Goal: Task Accomplishment & Management: Complete application form

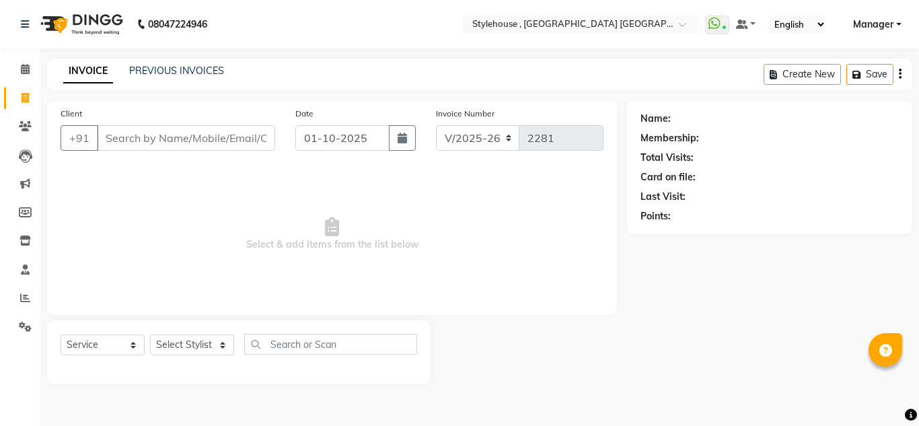
select select "7793"
select select "service"
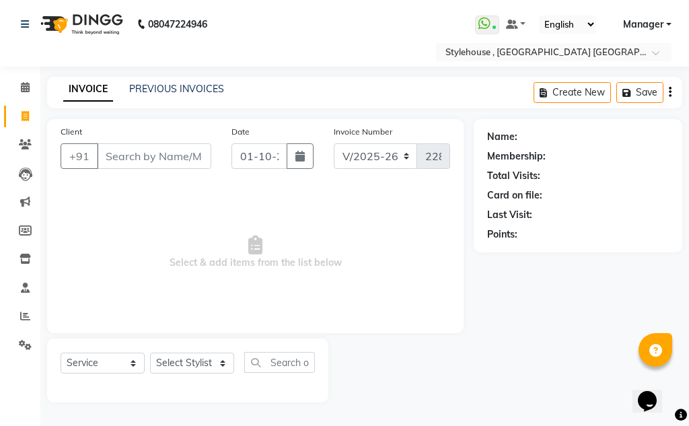
click at [68, 343] on div "Select Service Product Membership Package Voucher Prepaid Gift Card Select Styl…" at bounding box center [187, 371] width 281 height 64
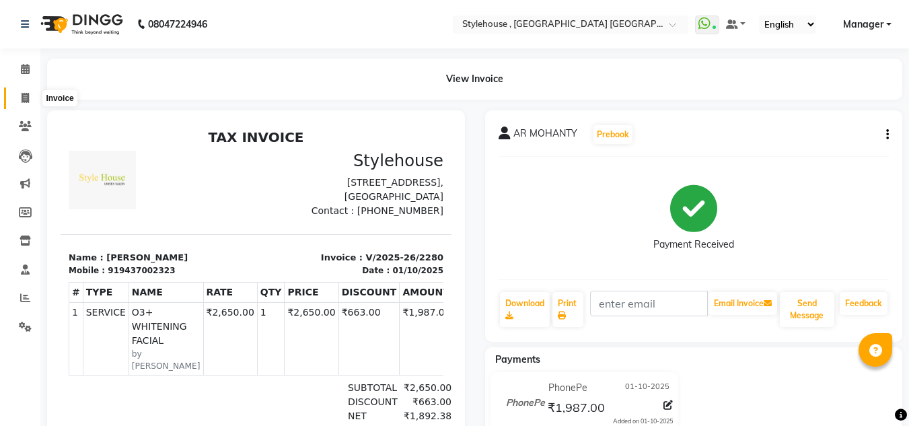
click at [26, 99] on icon at bounding box center [25, 98] width 7 height 10
select select "service"
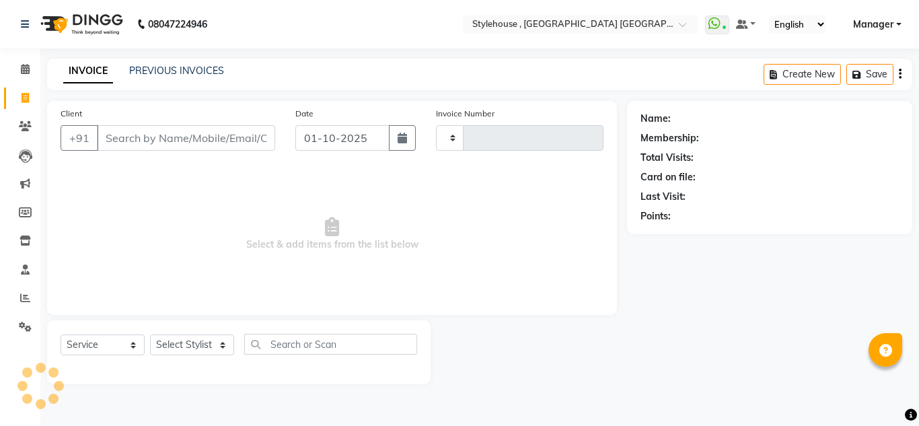
type input "2281"
select select "7793"
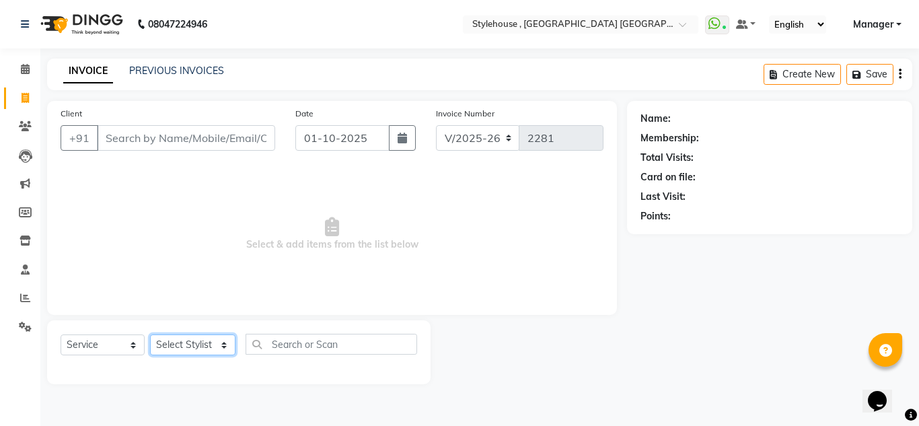
click at [223, 342] on select "Select Stylist [PERSON_NAME] [PERSON_NAME] [PERSON_NAME] MAMMA Manager [PERSON_…" at bounding box center [192, 345] width 85 height 21
select select "82475"
click at [150, 335] on select "Select Stylist [PERSON_NAME] [PERSON_NAME] [PERSON_NAME] MAMMA Manager [PERSON_…" at bounding box center [192, 345] width 85 height 21
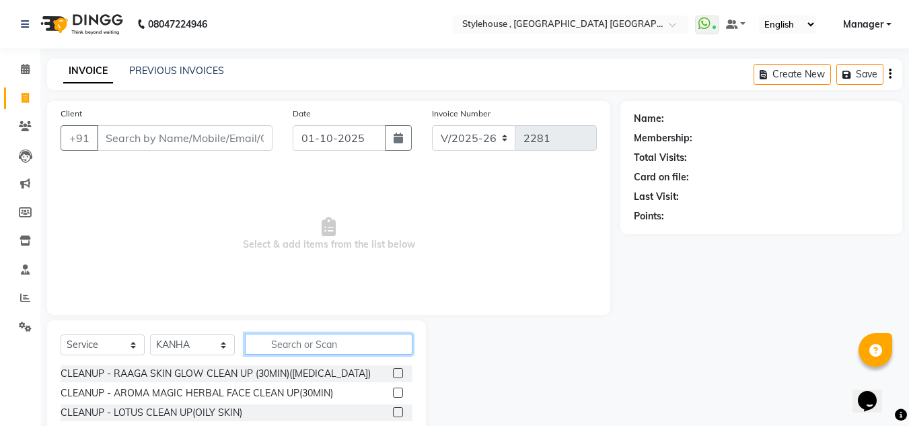
click at [351, 339] on input "text" at bounding box center [329, 344] width 168 height 21
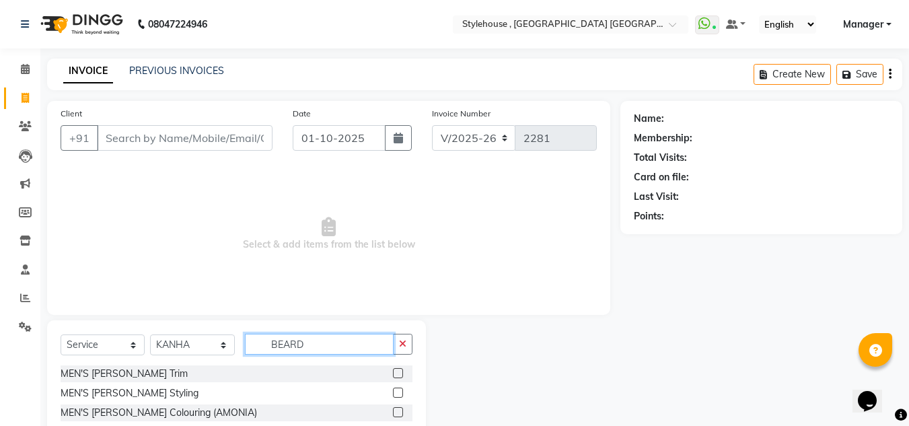
type input "BEARD"
click at [397, 371] on label at bounding box center [398, 373] width 10 height 10
click at [397, 371] on input "checkbox" at bounding box center [397, 374] width 9 height 9
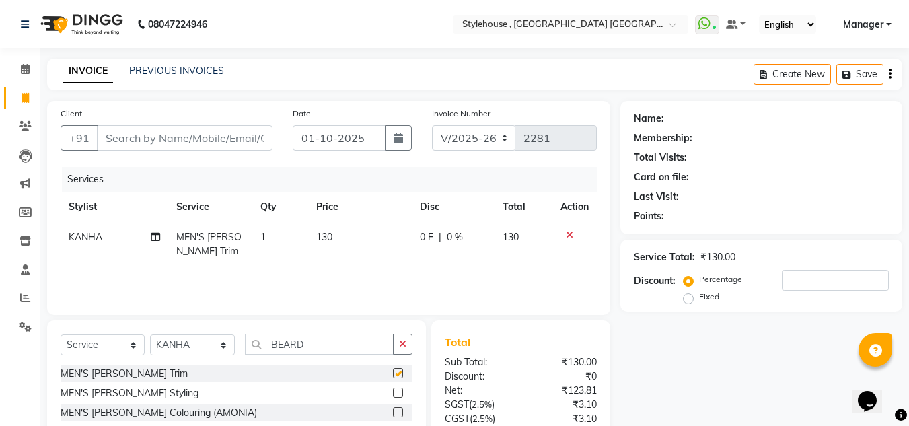
checkbox input "false"
click at [135, 138] on input "Client" at bounding box center [185, 138] width 176 height 26
type input "9"
type input "0"
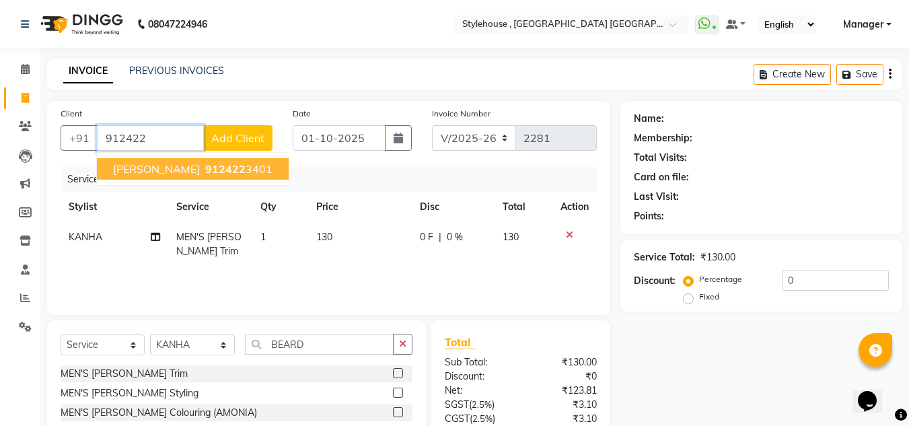
click at [188, 172] on button "[PERSON_NAME] 912422 3401" at bounding box center [193, 169] width 192 height 22
type input "9124223401"
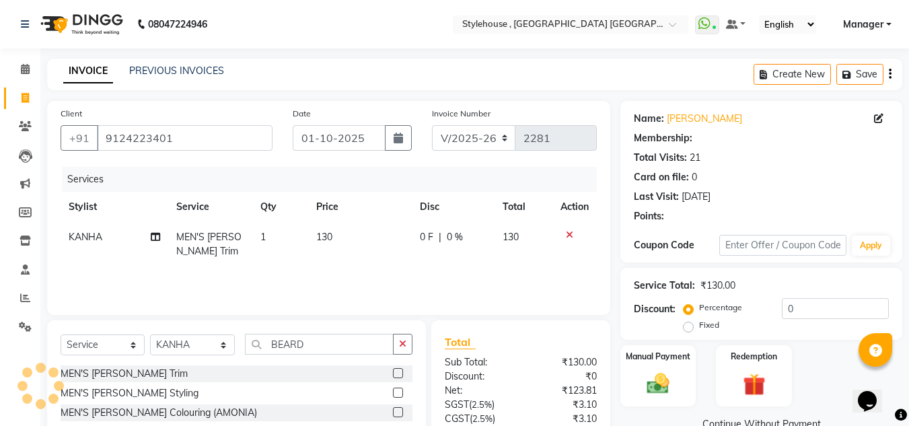
select select "1: Object"
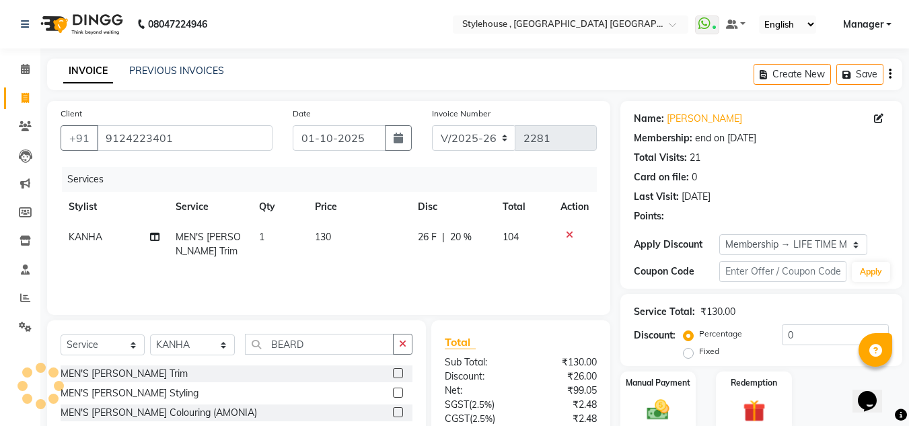
type input "20"
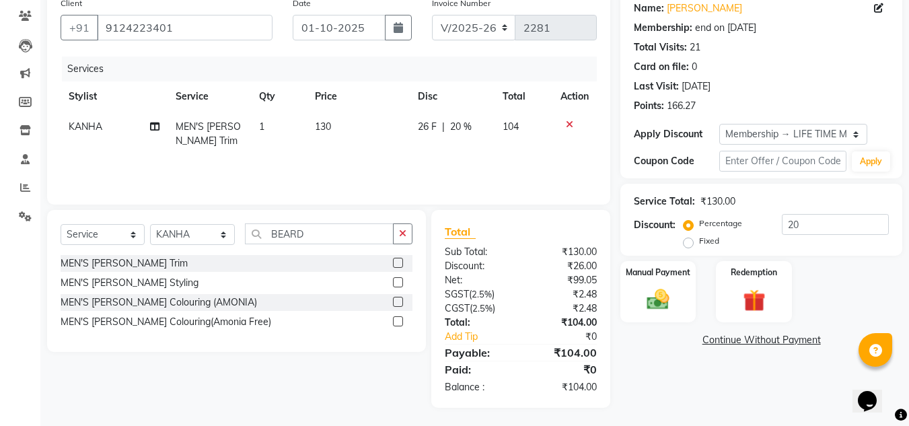
scroll to position [112, 0]
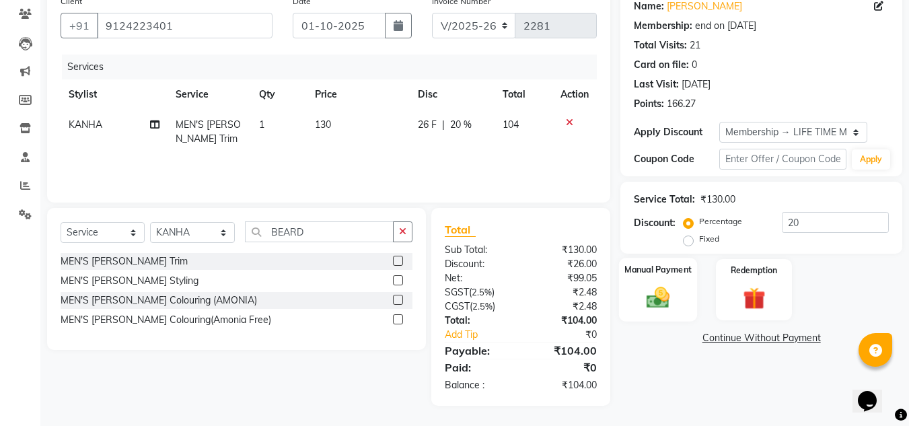
click at [665, 303] on img at bounding box center [658, 297] width 38 height 27
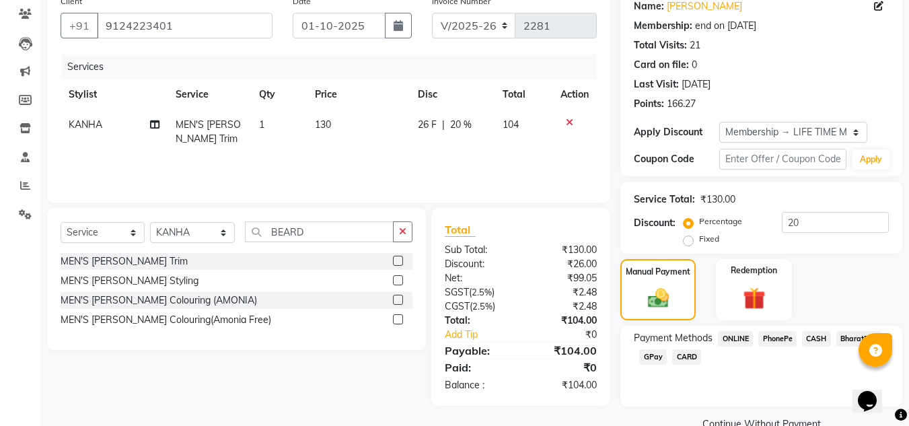
click at [788, 340] on span "PhonePe" at bounding box center [778, 338] width 38 height 15
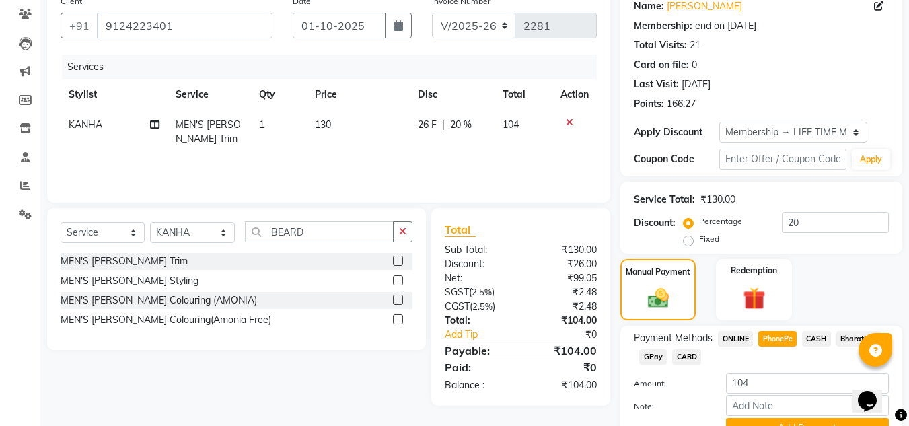
scroll to position [178, 0]
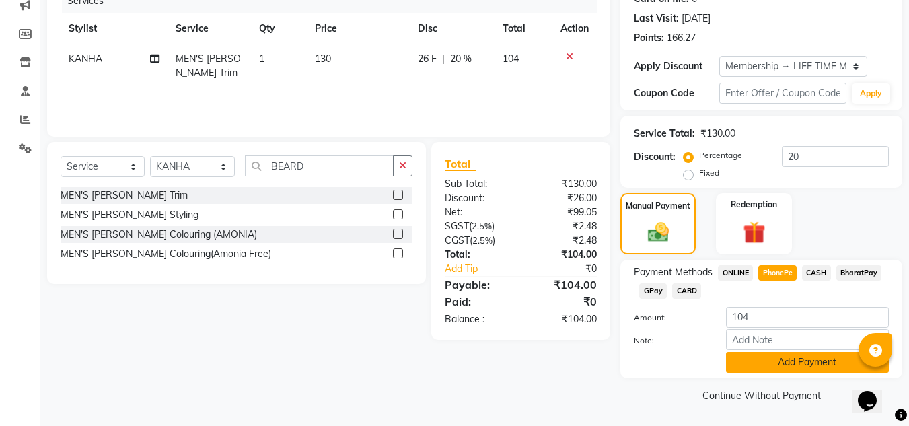
click at [805, 358] on button "Add Payment" at bounding box center [807, 362] width 163 height 21
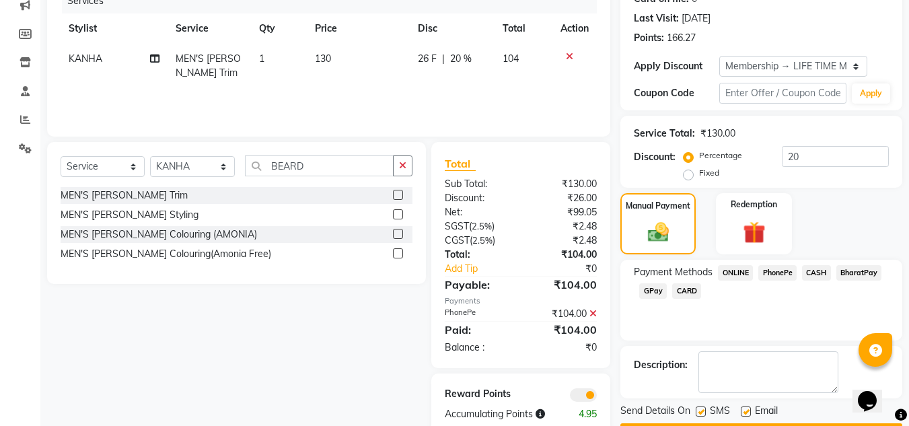
scroll to position [217, 0]
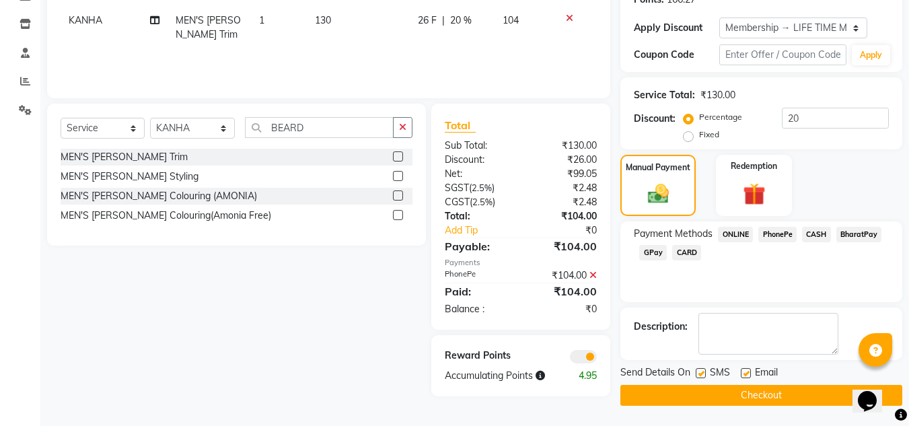
click at [761, 397] on button "Checkout" at bounding box center [762, 395] width 282 height 21
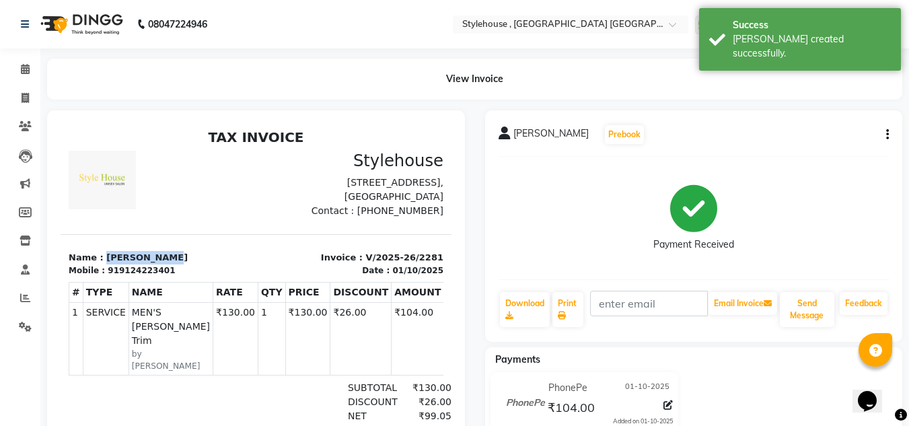
drag, startPoint x: 100, startPoint y: 271, endPoint x: 186, endPoint y: 265, distance: 86.4
click at [186, 265] on section "Name : [PERSON_NAME] Mobile : 919124223401 Invoice : V/2025-26/2281 Date : [DAT…" at bounding box center [256, 255] width 391 height 42
copy p "[PERSON_NAME]"
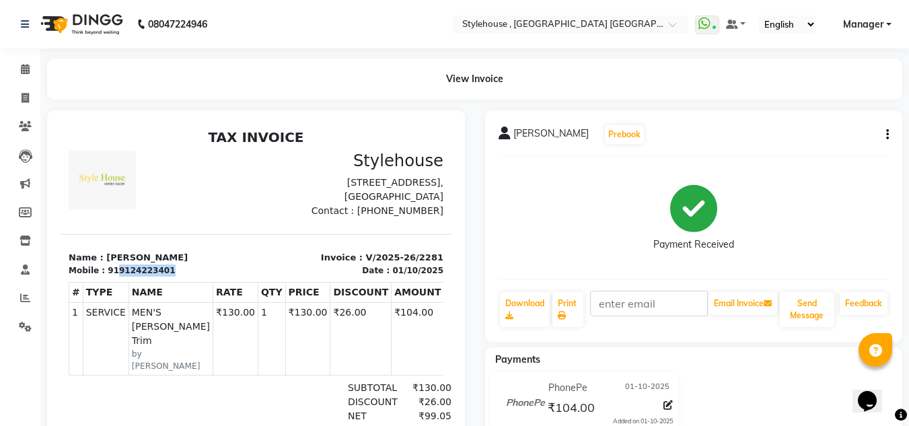
drag, startPoint x: 112, startPoint y: 286, endPoint x: 177, endPoint y: 290, distance: 64.7
click at [177, 277] on div "Mobile : 919124223401" at bounding box center [159, 271] width 180 height 12
copy div "9124223401"
click at [23, 94] on icon at bounding box center [25, 98] width 7 height 10
select select "service"
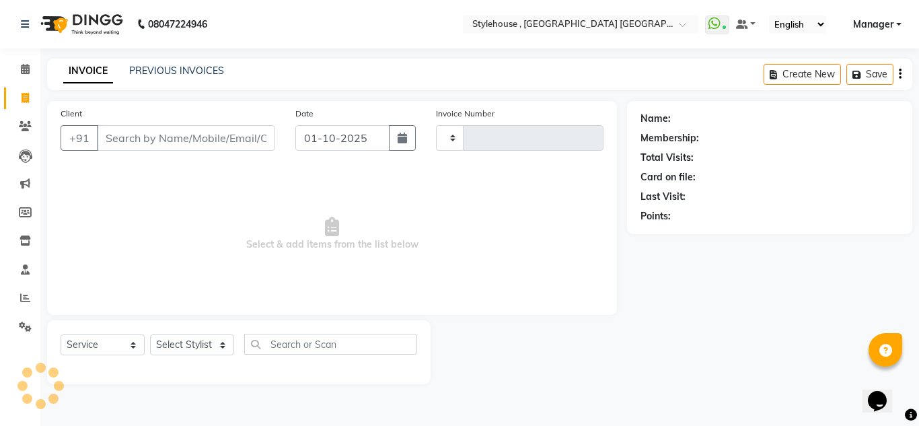
type input "2282"
select select "7793"
click at [24, 66] on icon at bounding box center [25, 69] width 9 height 10
